Goal: Information Seeking & Learning: Compare options

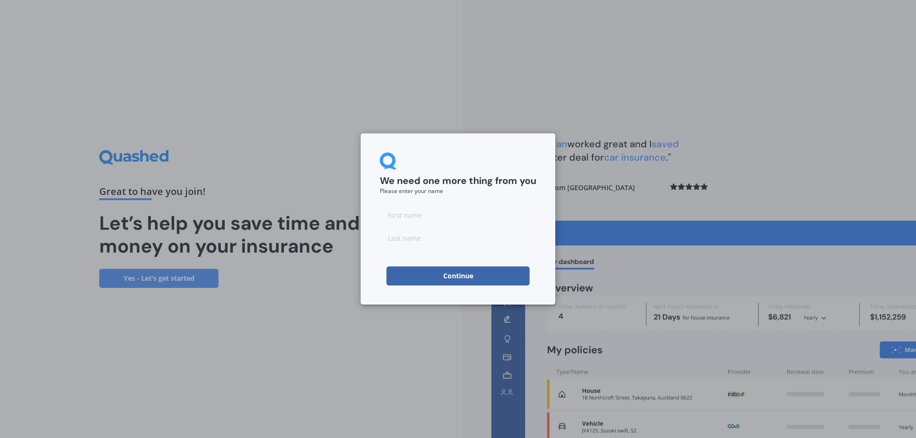
click at [444, 207] on input at bounding box center [458, 215] width 156 height 19
type input "[PERSON_NAME]"
click at [457, 276] on button "Continue" at bounding box center [457, 276] width 143 height 19
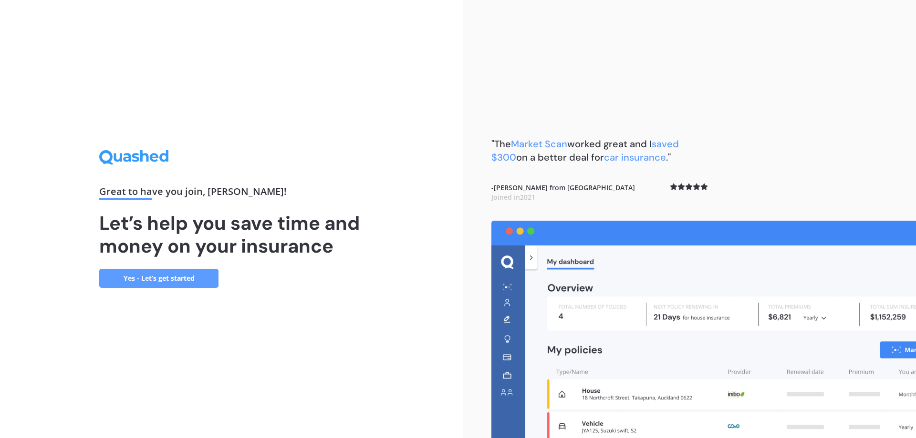
click at [156, 282] on link "Yes - Let’s get started" at bounding box center [158, 278] width 119 height 19
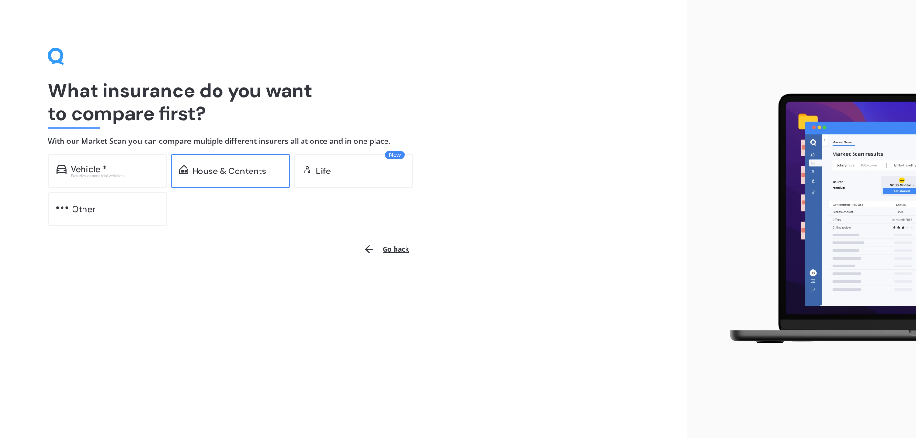
click at [204, 176] on div "House & Contents" at bounding box center [229, 171] width 74 height 10
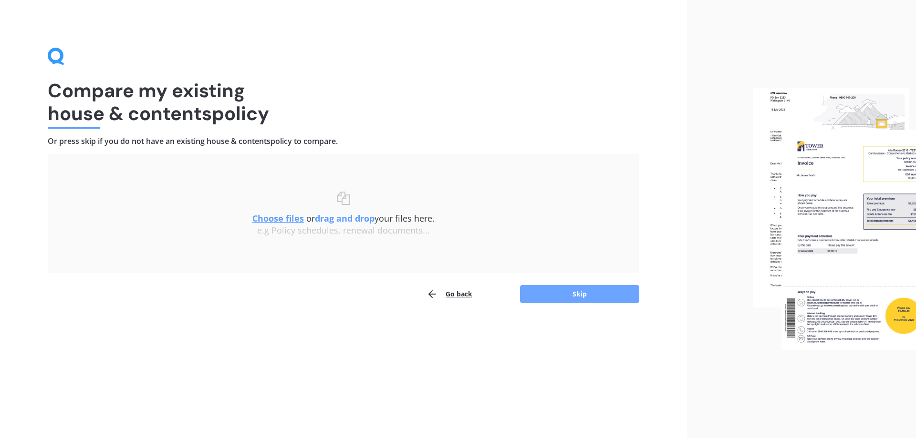
click at [572, 297] on button "Skip" at bounding box center [579, 294] width 119 height 18
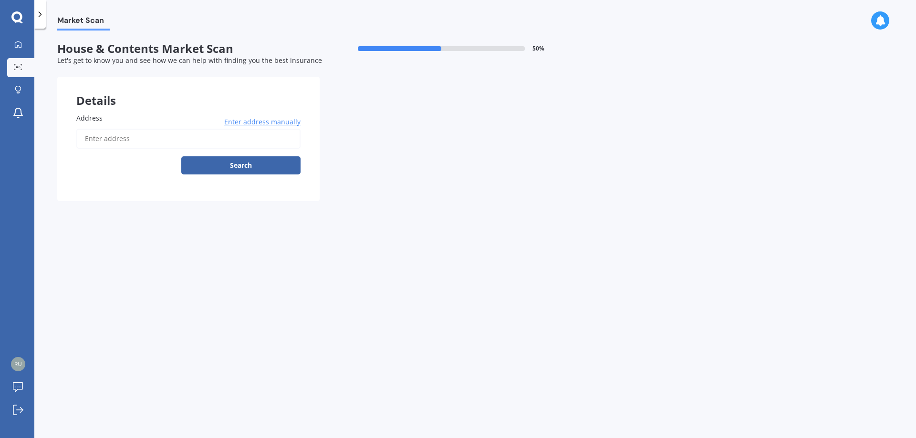
click at [155, 145] on input "Address" at bounding box center [188, 139] width 224 height 20
type input "[STREET_ADDRESS]"
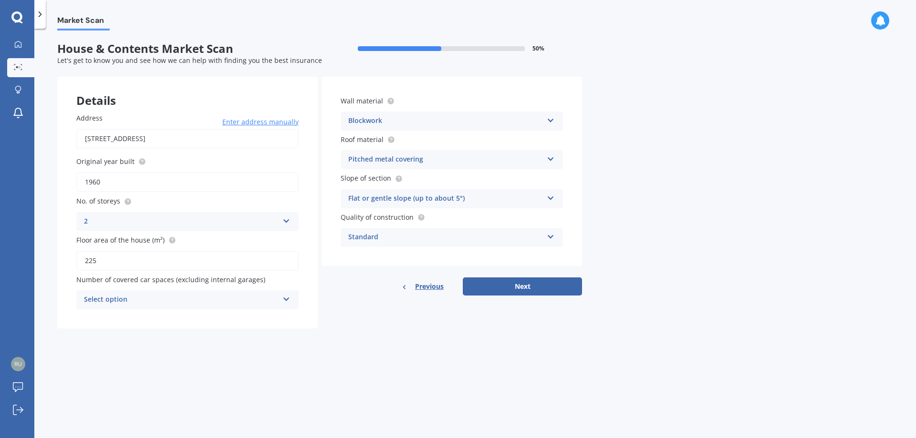
click at [118, 299] on div "Select option" at bounding box center [181, 299] width 195 height 11
click at [107, 314] on div "0" at bounding box center [187, 318] width 221 height 17
click at [551, 285] on button "Next" at bounding box center [522, 287] width 119 height 18
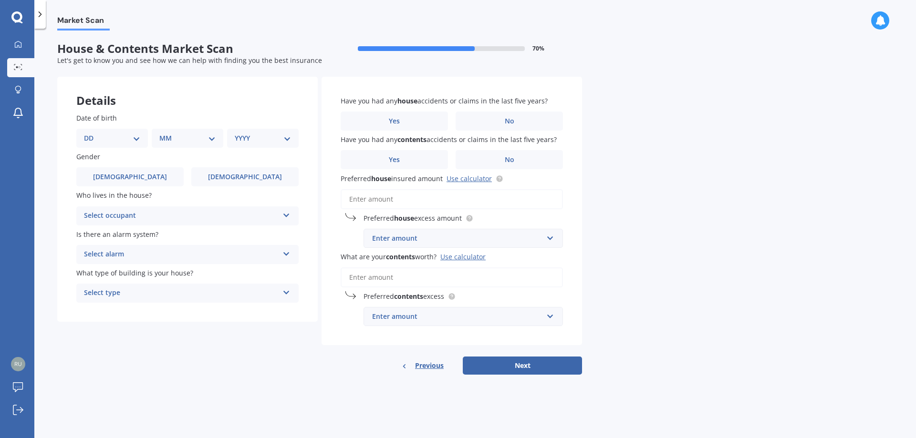
click at [102, 144] on select "DD 01 02 03 04 05 06 07 08 09 10 11 12 13 14 15 16 17 18 19 20 21 22 23 24 25 2…" at bounding box center [112, 138] width 56 height 10
select select "03"
click at [92, 133] on select "DD 01 02 03 04 05 06 07 08 09 10 11 12 13 14 15 16 17 18 19 20 21 22 23 24 25 2…" at bounding box center [112, 138] width 56 height 10
click at [209, 139] on select "MM 01 02 03 04 05 06 07 08 09 10 11 12" at bounding box center [189, 138] width 52 height 10
select select "02"
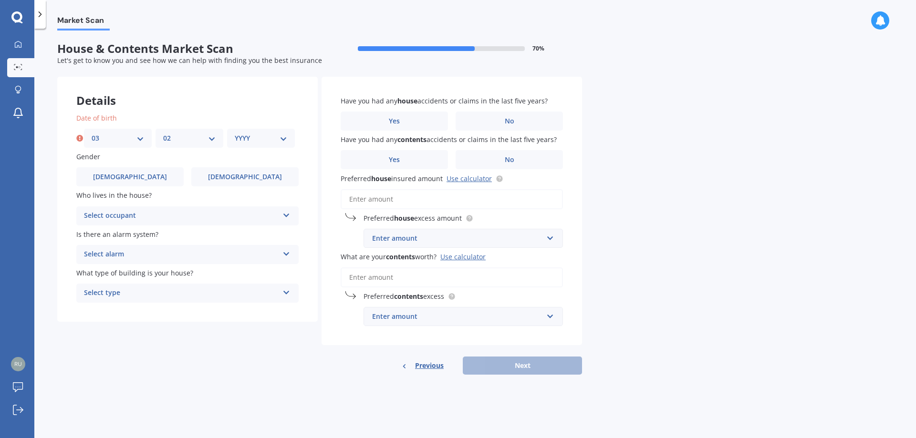
click at [163, 133] on select "MM 01 02 03 04 05 06 07 08 09 10 11 12" at bounding box center [189, 138] width 52 height 10
click at [253, 145] on div "YYYY 2009 2008 2007 2006 2005 2004 2003 2002 2001 2000 1999 1998 1997 1996 1995…" at bounding box center [261, 138] width 68 height 19
click at [255, 139] on select "YYYY 2009 2008 2007 2006 2005 2004 2003 2002 2001 2000 1999 1998 1997 1996 1995…" at bounding box center [261, 138] width 52 height 10
select select "1990"
click at [235, 133] on select "YYYY 2009 2008 2007 2006 2005 2004 2003 2002 2001 2000 1999 1998 1997 1996 1995…" at bounding box center [261, 138] width 52 height 10
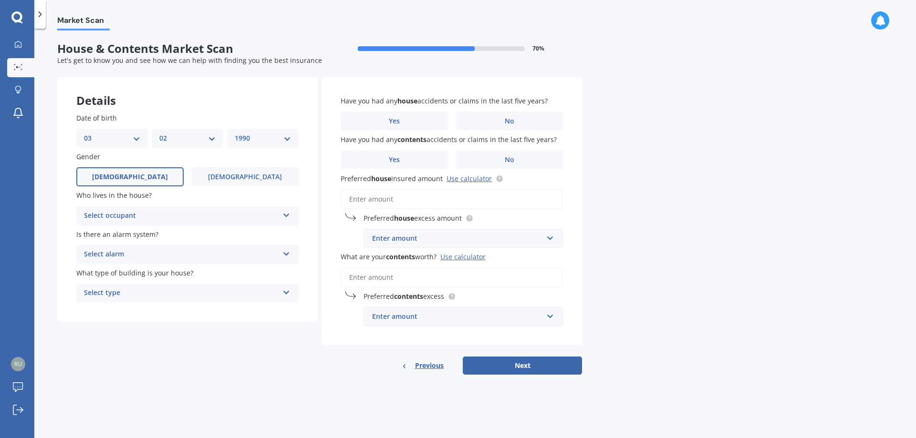
click at [127, 175] on span "[DEMOGRAPHIC_DATA]" at bounding box center [130, 177] width 76 height 8
click at [0, 0] on input "[DEMOGRAPHIC_DATA]" at bounding box center [0, 0] width 0 height 0
click at [132, 216] on div "Select occupant" at bounding box center [181, 215] width 195 height 11
click at [122, 235] on div "Owner" at bounding box center [187, 234] width 221 height 17
click at [139, 260] on div "Select alarm Yes, monitored Yes, not monitored No" at bounding box center [187, 254] width 222 height 19
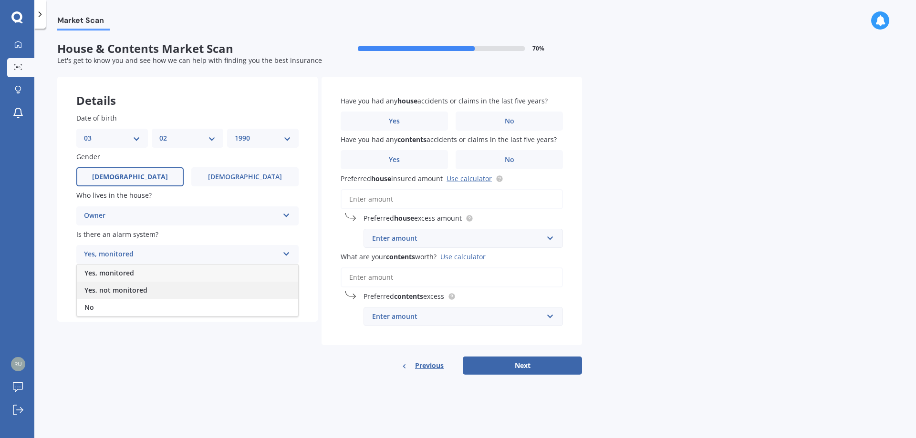
click at [122, 287] on span "Yes, not monitored" at bounding box center [115, 290] width 63 height 9
click at [122, 291] on div "Select type" at bounding box center [181, 293] width 195 height 11
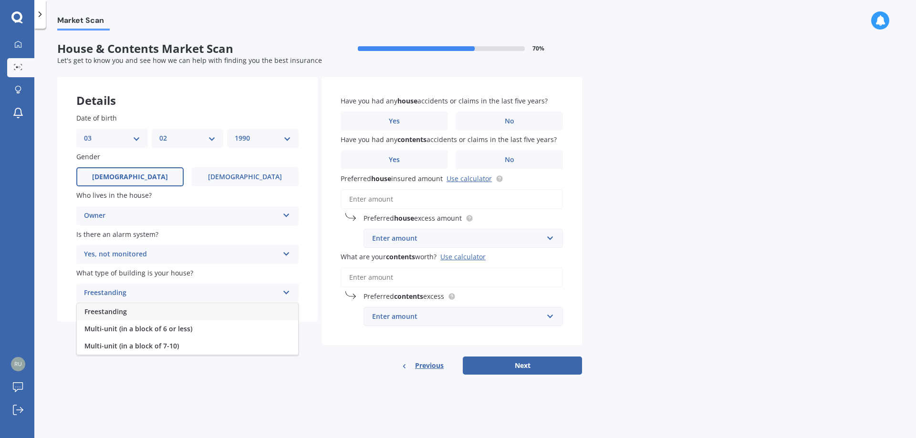
click at [114, 315] on span "Freestanding" at bounding box center [105, 311] width 42 height 9
click at [404, 433] on div "Market Scan House & Contents Market Scan 70 % Let's get to know you and see how…" at bounding box center [474, 236] width 881 height 410
click at [502, 110] on div "Have you had any house accidents or claims in the last five years? Yes No" at bounding box center [452, 113] width 222 height 35
click at [502, 114] on label "No" at bounding box center [508, 121] width 107 height 19
click at [0, 0] on input "No" at bounding box center [0, 0] width 0 height 0
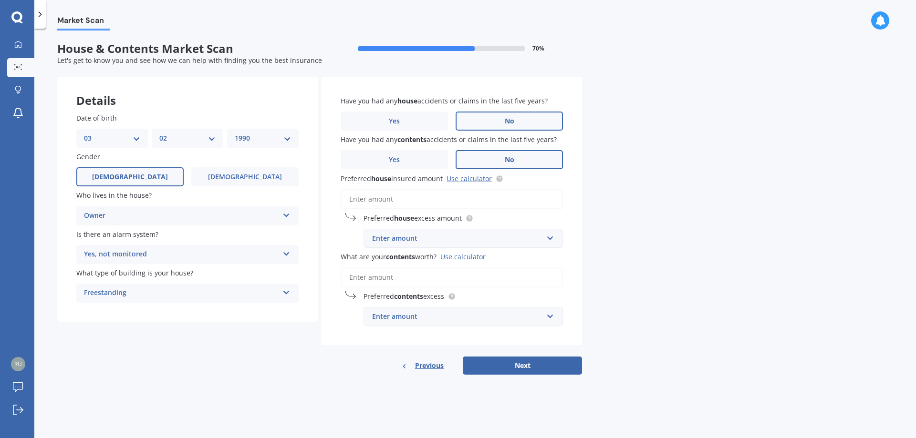
click at [528, 155] on label "No" at bounding box center [508, 159] width 107 height 19
click at [0, 0] on input "No" at bounding box center [0, 0] width 0 height 0
click at [380, 199] on input "Preferred house insured amount Use calculator" at bounding box center [452, 199] width 222 height 20
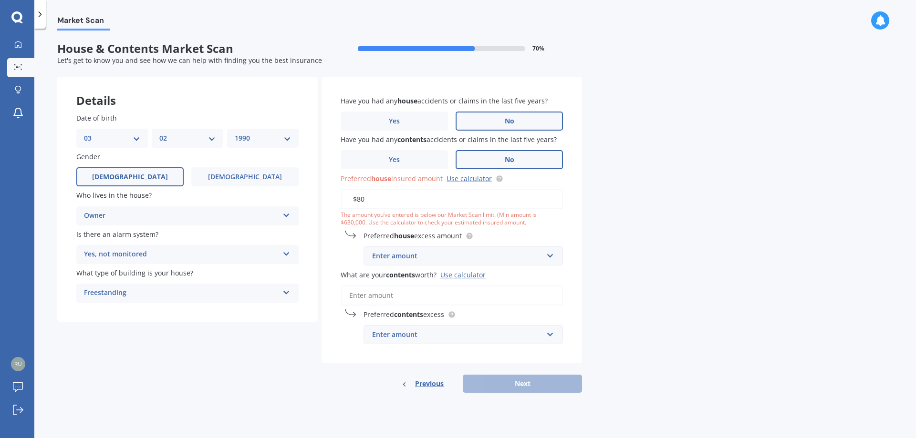
type input "$8"
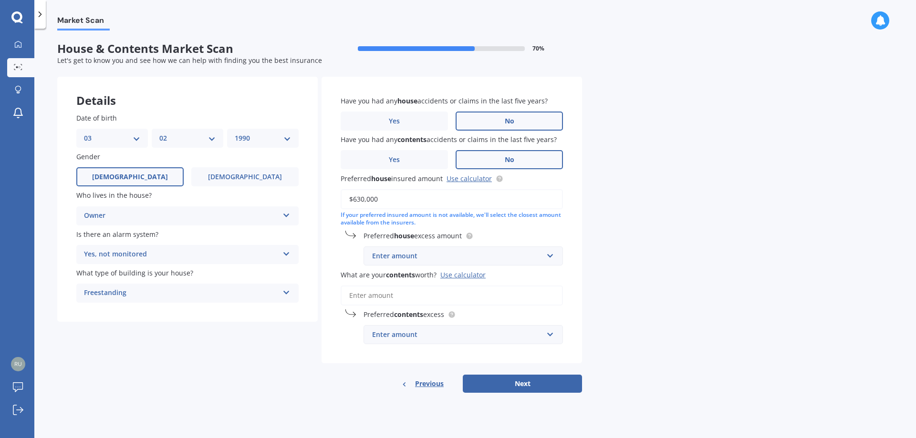
type input "$630,000"
click at [768, 315] on div "Market Scan House & Contents Market Scan 70 % Let's get to know you and see how…" at bounding box center [474, 236] width 881 height 410
click at [507, 255] on div "Enter amount" at bounding box center [457, 256] width 171 height 10
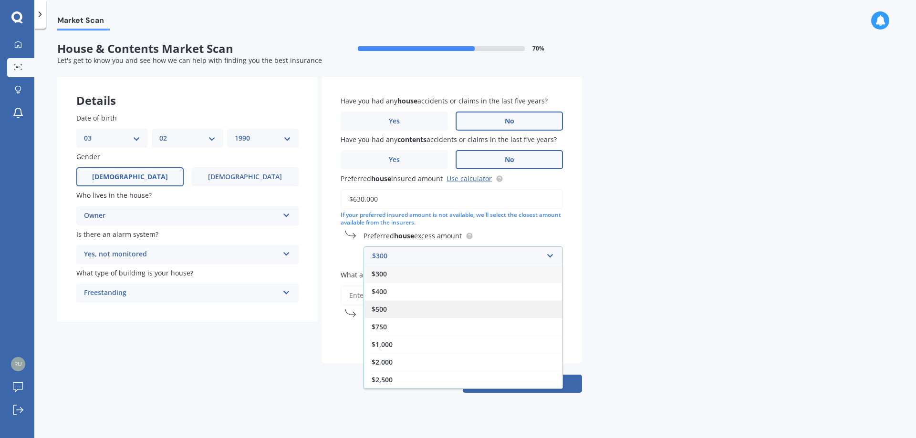
click at [376, 318] on div "$500" at bounding box center [463, 309] width 198 height 18
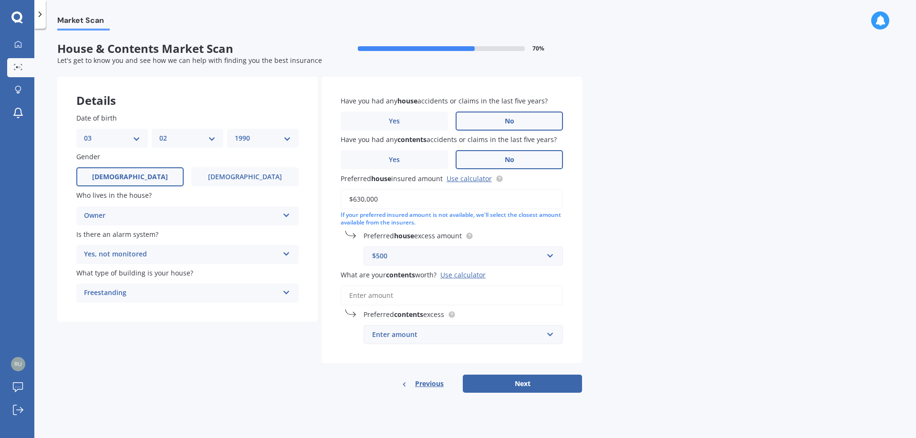
click at [819, 296] on div "Market Scan House & Contents Market Scan 70 % Let's get to know you and see how…" at bounding box center [474, 236] width 881 height 410
click at [419, 291] on input "What are your contents worth? Use calculator" at bounding box center [452, 296] width 222 height 20
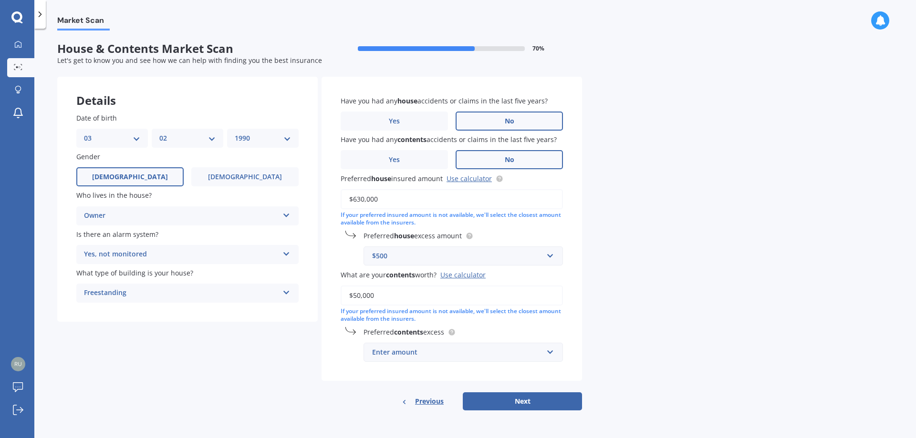
type input "$50,000"
click at [432, 351] on div "Enter amount" at bounding box center [457, 352] width 171 height 10
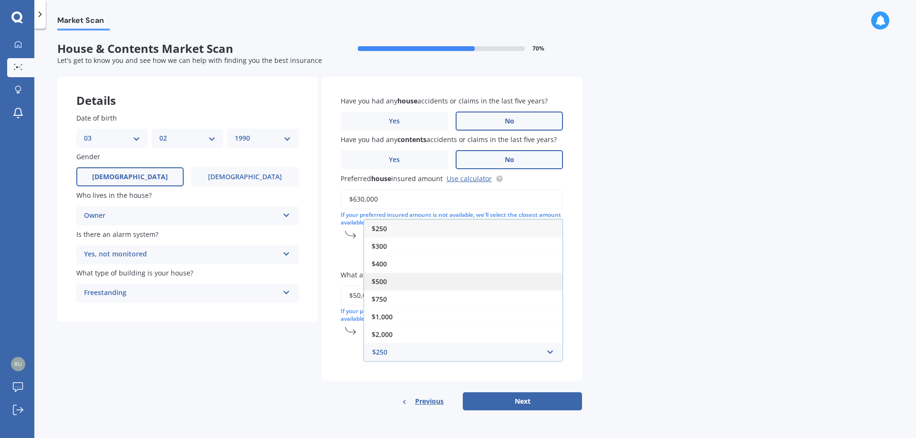
click at [375, 278] on span "$500" at bounding box center [379, 281] width 15 height 9
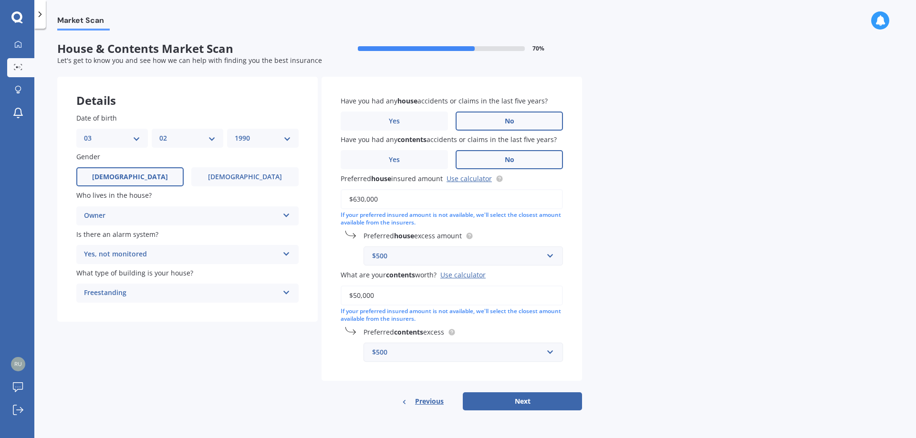
click at [429, 352] on div "$500" at bounding box center [457, 352] width 171 height 10
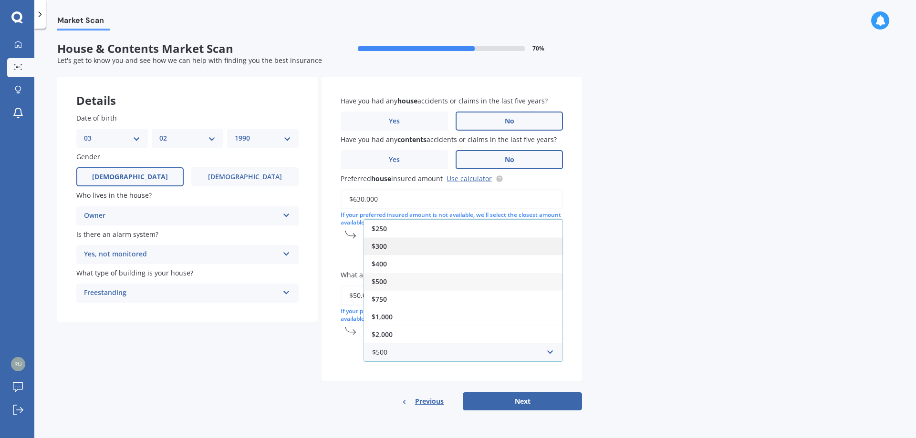
click at [394, 249] on div "$300" at bounding box center [463, 247] width 198 height 18
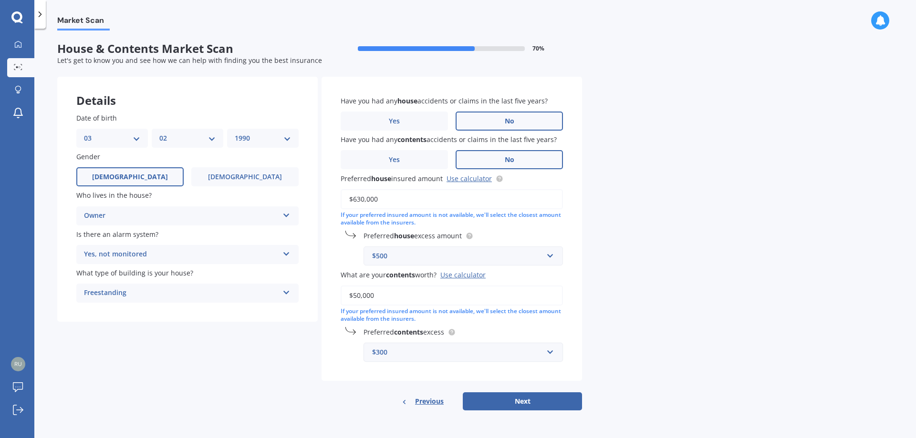
click at [465, 356] on div "$300" at bounding box center [457, 352] width 171 height 10
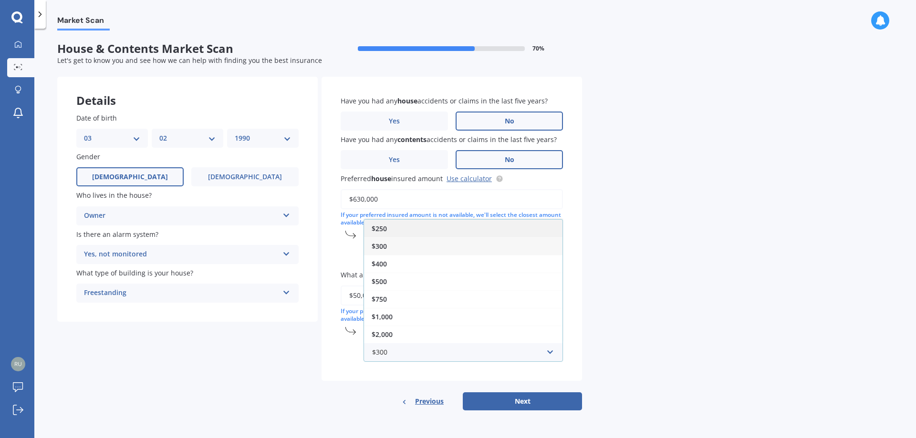
click at [374, 231] on span "$250" at bounding box center [379, 228] width 15 height 9
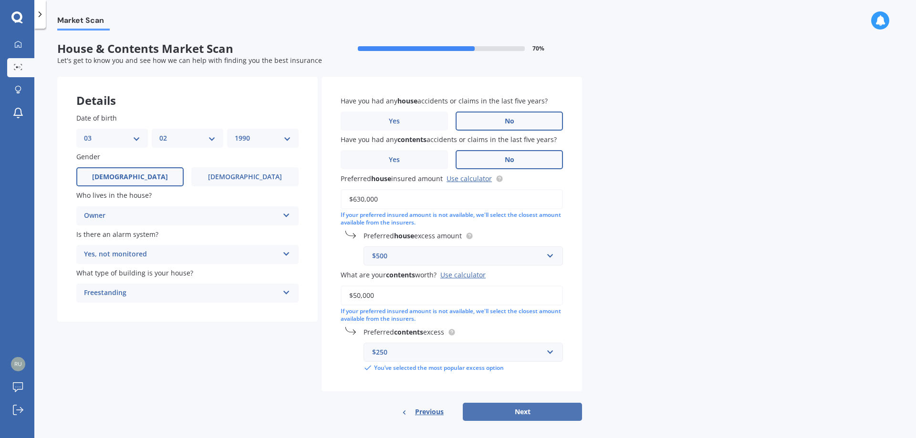
click at [518, 403] on button "Next" at bounding box center [522, 412] width 119 height 18
select select "03"
select select "02"
select select "1990"
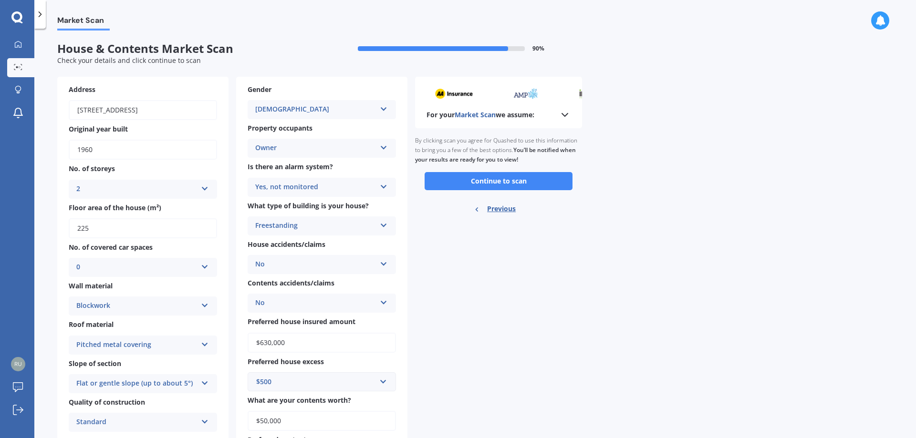
scroll to position [65, 0]
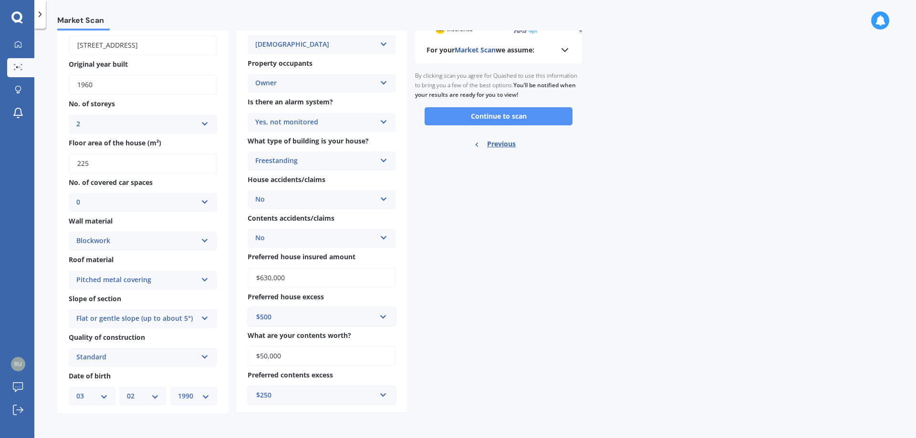
click at [508, 115] on button "Continue to scan" at bounding box center [498, 116] width 148 height 18
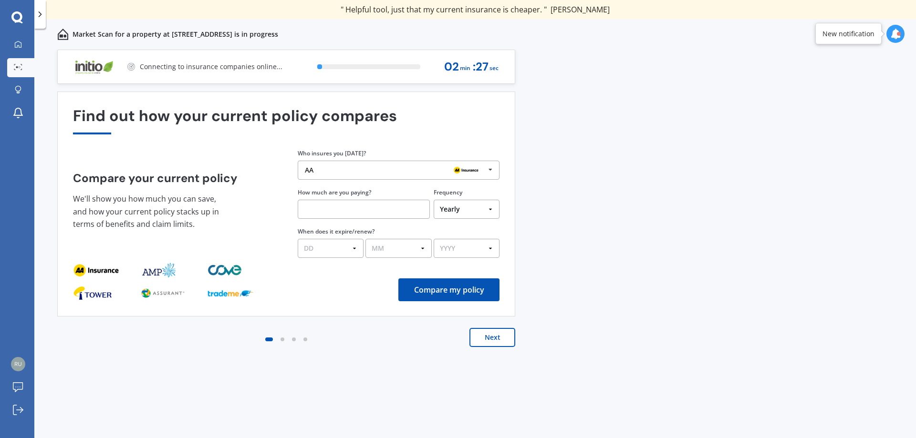
click at [412, 166] on div "AA AA Tower AMI State AMP ANZ ASB BNZ Trade Me Insurance Westpac Other" at bounding box center [399, 170] width 202 height 19
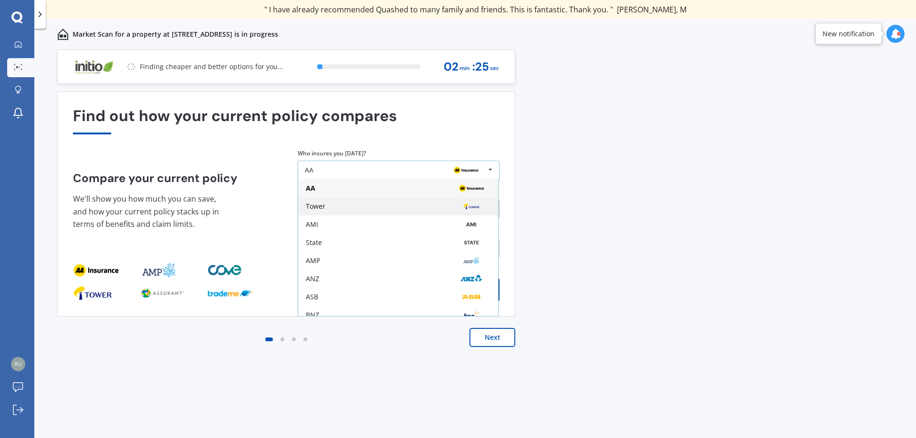
click at [363, 211] on div "Tower" at bounding box center [398, 206] width 200 height 18
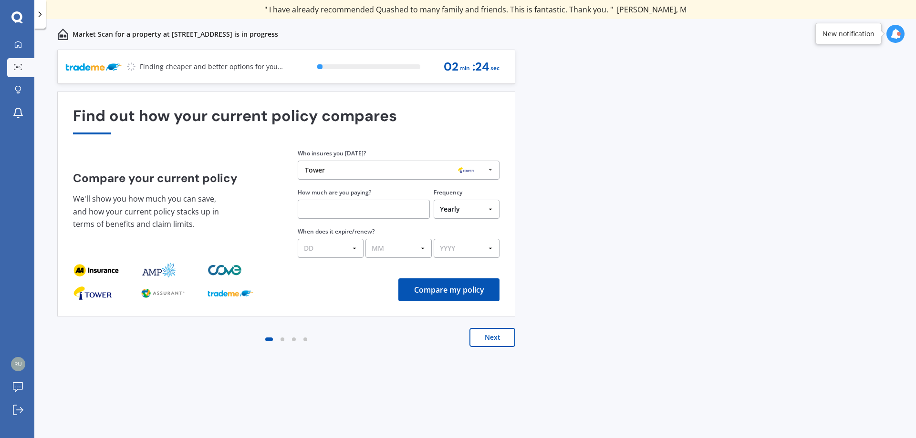
click at [363, 209] on input "text" at bounding box center [364, 209] width 132 height 19
click at [478, 215] on select "Yearly Six-Monthly Quarterly Monthly Fortnightly Weekly One-Off" at bounding box center [467, 209] width 66 height 19
select select "Fortnightly"
click at [434, 200] on select "Yearly Six-Monthly Quarterly Monthly Fortnightly Weekly One-Off" at bounding box center [467, 209] width 66 height 19
click at [361, 202] on input "text" at bounding box center [364, 209] width 132 height 19
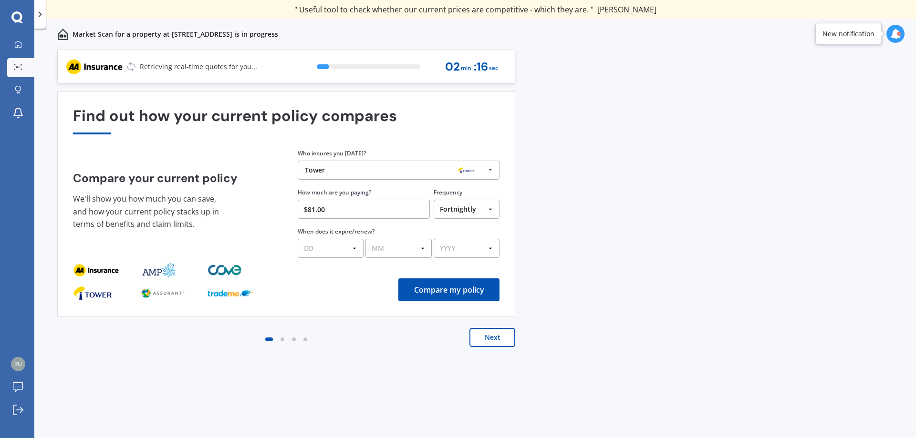
type input "$81.00"
click at [333, 248] on select "DD 01 02 03 04 05 06 07 08 09 10 11 12 13 14 15 16 17 18 19 20 21 22 23 24 25 2…" at bounding box center [331, 248] width 66 height 19
select select "19"
click at [298, 239] on select "DD 01 02 03 04 05 06 07 08 09 10 11 12 13 14 15 16 17 18 19 20 21 22 23 24 25 2…" at bounding box center [331, 248] width 66 height 19
click at [392, 250] on select "MM 01 02 03 04 05 06 07 08 09 10 11 12" at bounding box center [398, 248] width 66 height 19
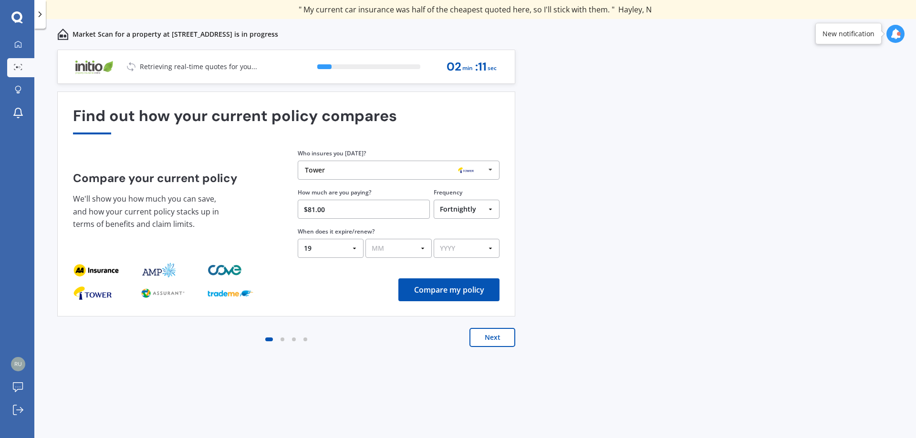
select select "08"
click at [365, 239] on select "MM 01 02 03 04 05 06 07 08 09 10 11 12" at bounding box center [398, 248] width 66 height 19
click at [467, 253] on select "YYYY 2026 2025 2024" at bounding box center [467, 248] width 66 height 19
select select "2025"
click at [434, 239] on select "YYYY 2026 2025 2024" at bounding box center [467, 248] width 66 height 19
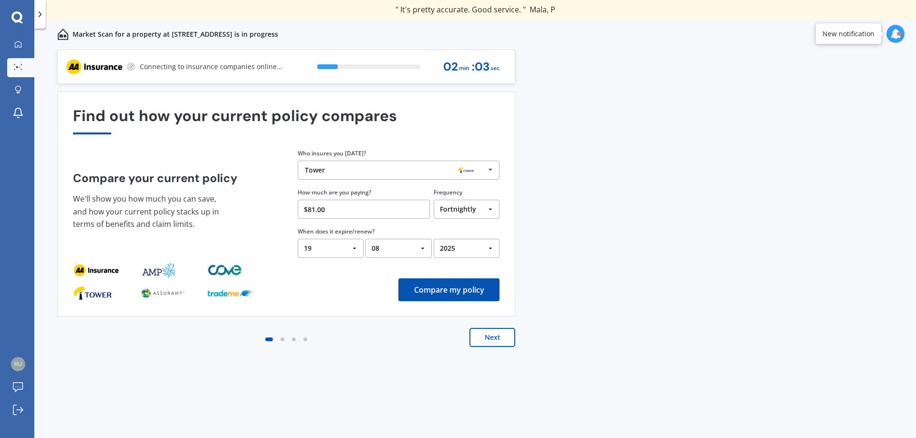
click at [491, 344] on button "Next" at bounding box center [492, 337] width 46 height 19
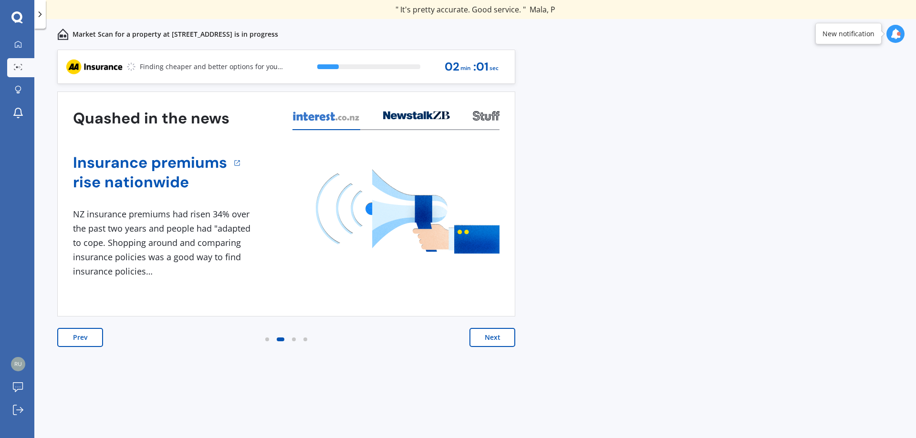
click at [493, 339] on button "Next" at bounding box center [492, 337] width 46 height 19
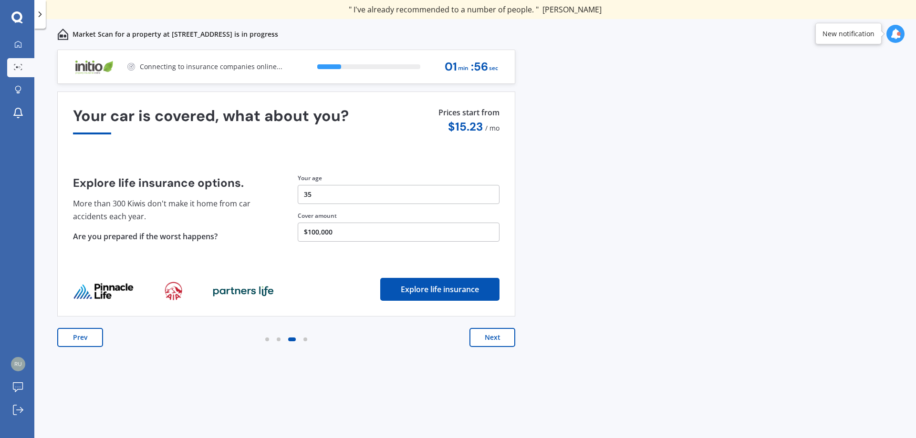
click at [493, 339] on button "Next" at bounding box center [492, 337] width 46 height 19
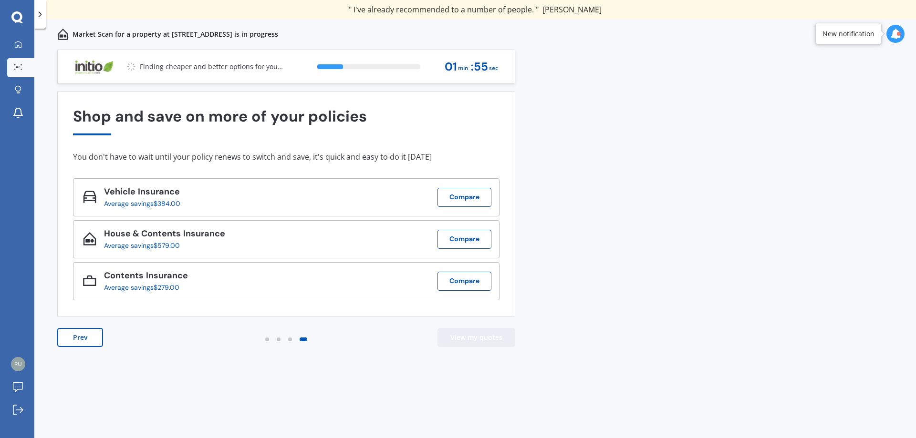
click at [493, 339] on button "View my quotes" at bounding box center [476, 337] width 78 height 19
click at [73, 337] on button "Prev" at bounding box center [80, 337] width 46 height 19
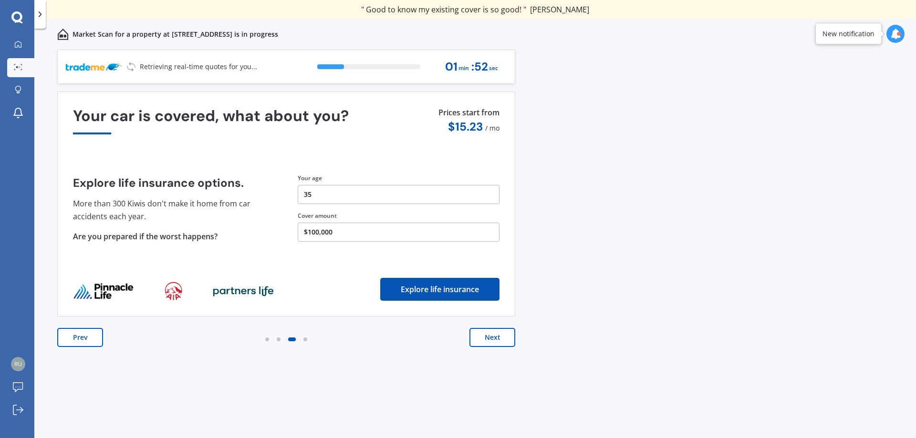
click at [73, 337] on button "Prev" at bounding box center [80, 337] width 46 height 19
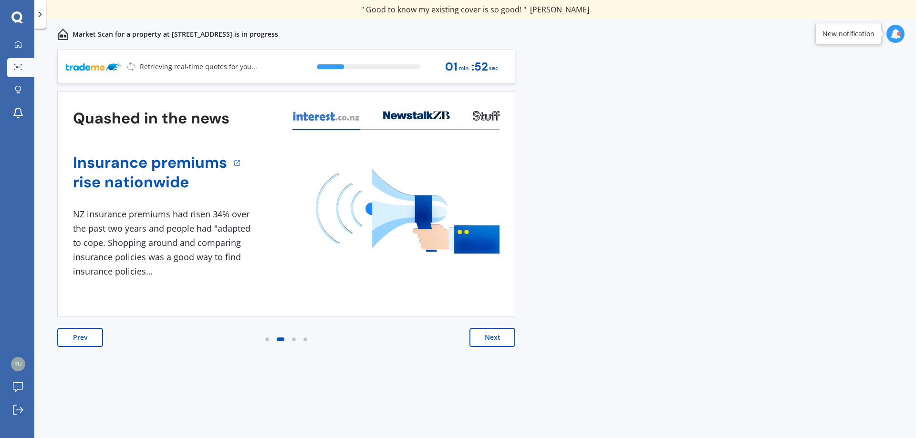
click at [73, 337] on button "Prev" at bounding box center [80, 337] width 46 height 19
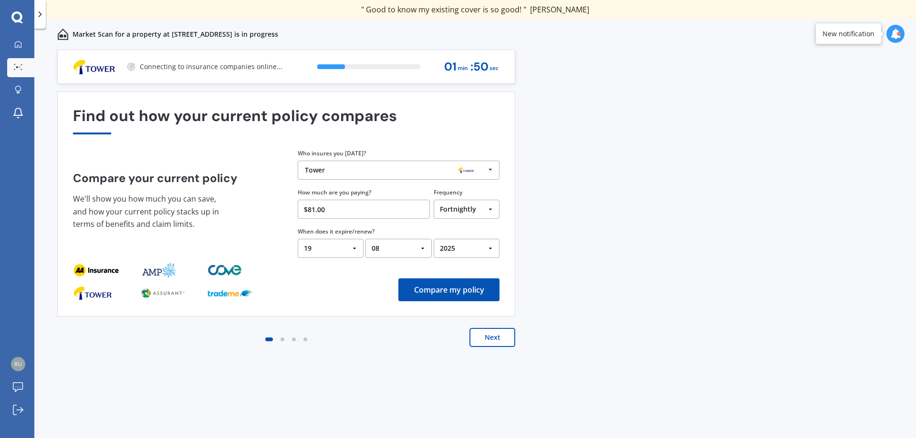
click at [462, 295] on button "Compare my policy" at bounding box center [448, 290] width 101 height 23
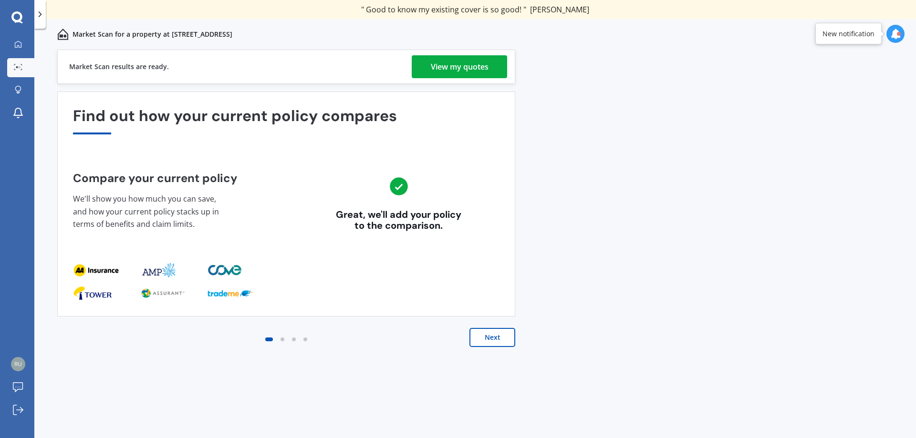
click at [479, 69] on div "View my quotes" at bounding box center [460, 66] width 58 height 23
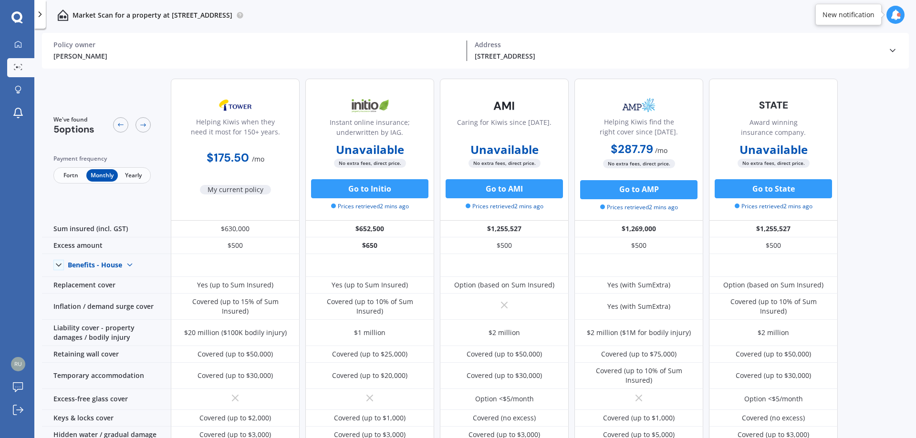
click at [76, 180] on span "Fortn" at bounding box center [70, 175] width 31 height 12
